Goal: Transaction & Acquisition: Subscribe to service/newsletter

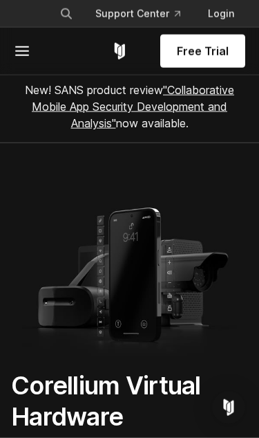
scroll to position [58, 0]
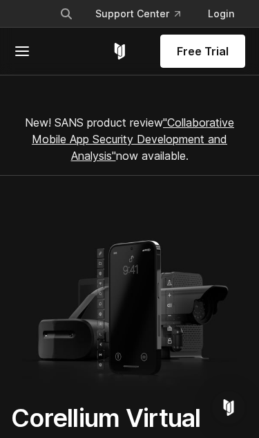
click at [10, 51] on div "Free Trial Solutions" at bounding box center [129, 51] width 259 height 47
click at [23, 57] on icon at bounding box center [22, 51] width 17 height 17
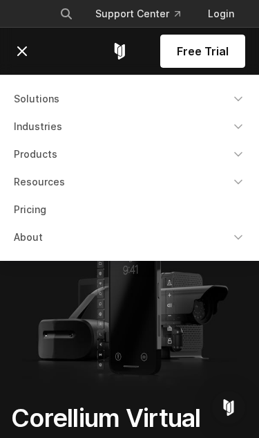
click at [203, 308] on img at bounding box center [129, 311] width 215 height 160
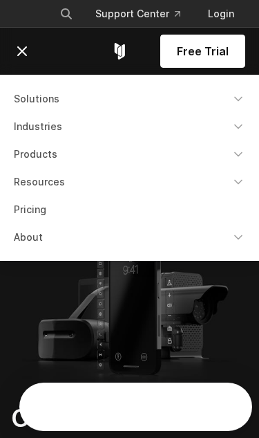
click at [126, 43] on icon "Corellium Home" at bounding box center [119, 51] width 17 height 17
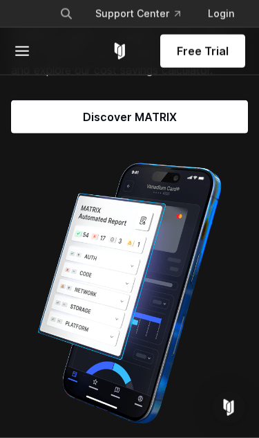
scroll to position [1471, 0]
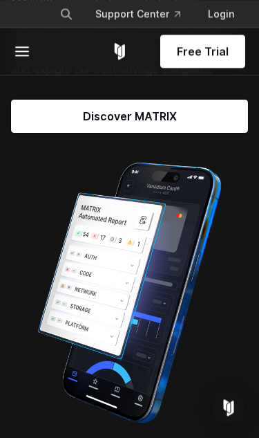
click at [194, 59] on span "Free Trial" at bounding box center [203, 51] width 52 height 17
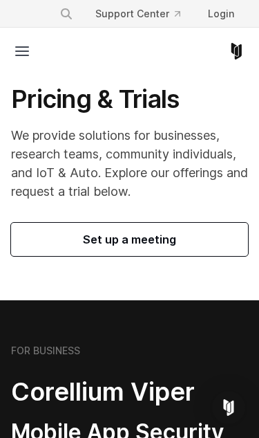
click at [215, 8] on link "Login" at bounding box center [221, 13] width 48 height 25
